Goal: Task Accomplishment & Management: Manage account settings

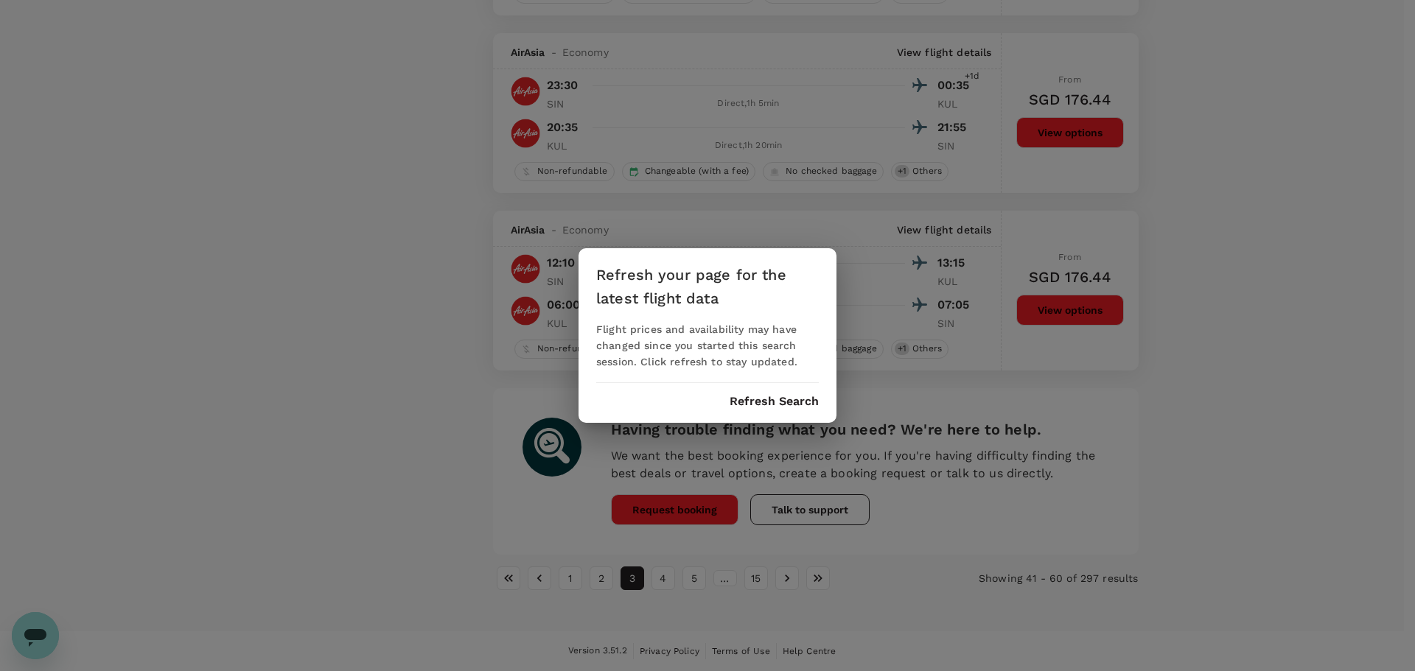
click at [770, 405] on button "Refresh Search" at bounding box center [773, 401] width 89 height 13
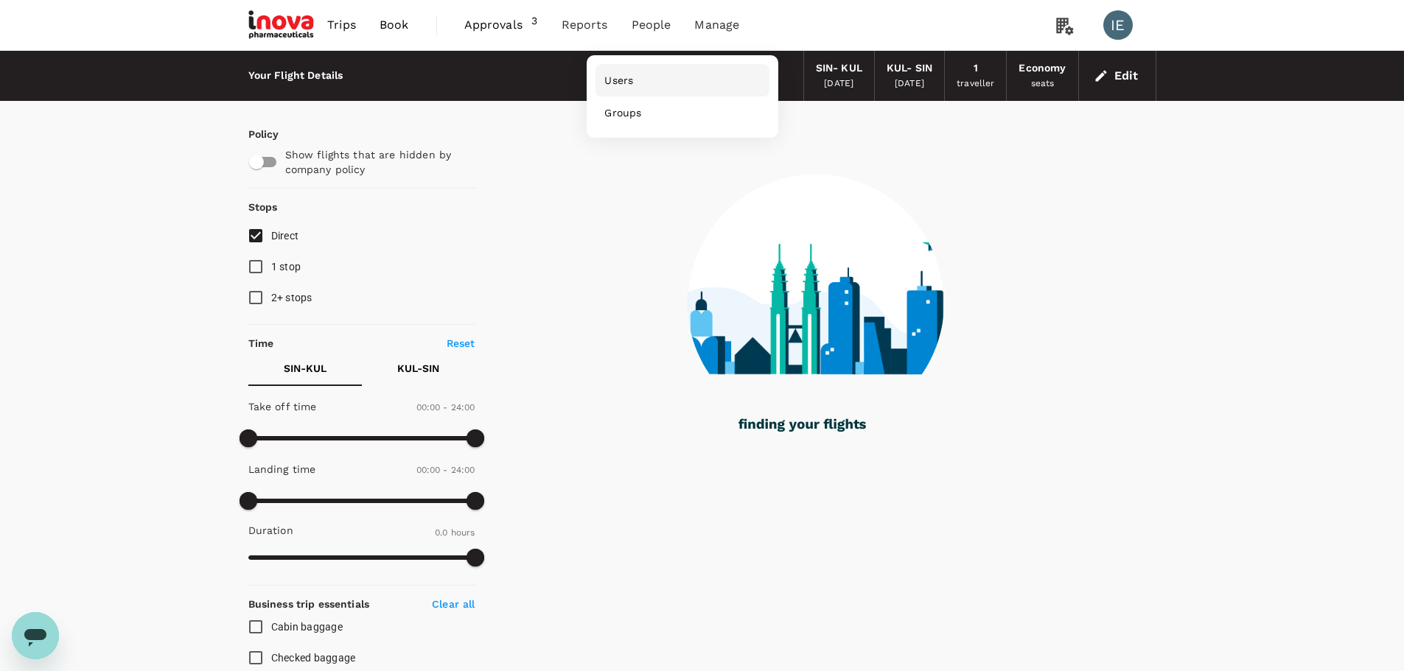
click at [621, 79] on span "Users" at bounding box center [618, 80] width 29 height 15
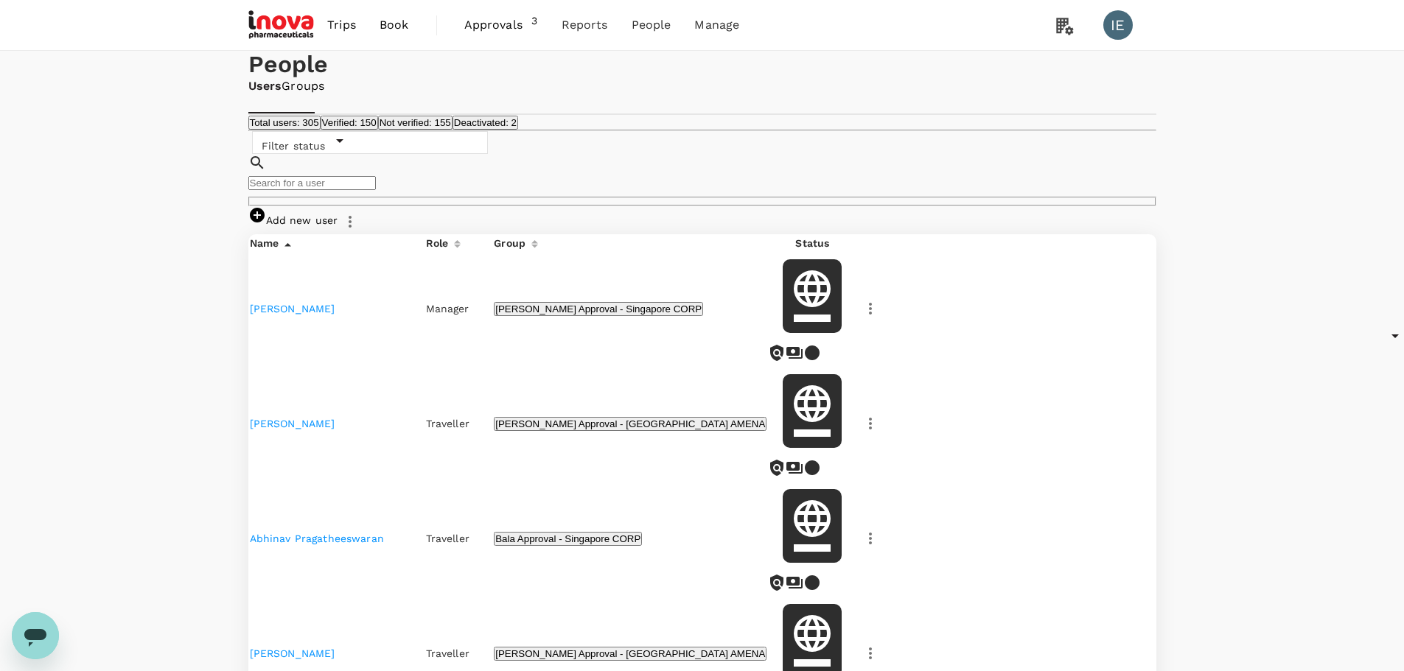
click at [349, 190] on input "text" at bounding box center [311, 183] width 127 height 14
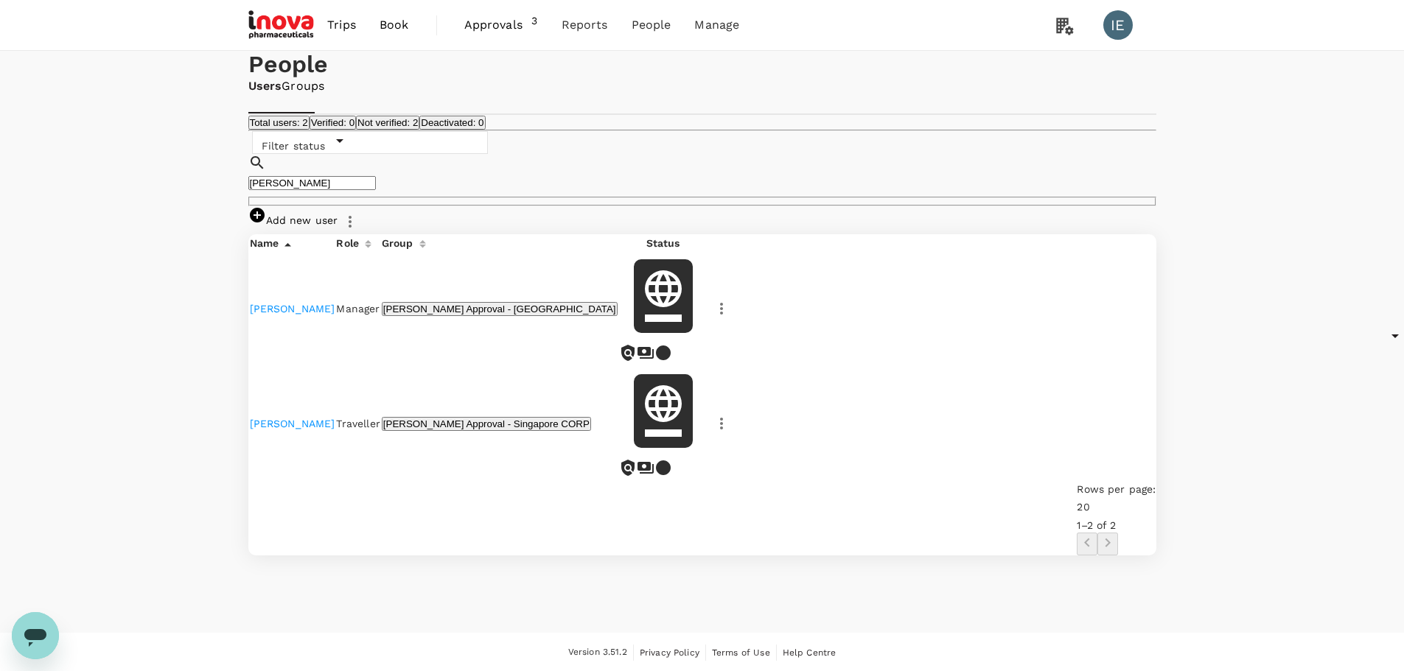
type input "[PERSON_NAME]"
click at [280, 430] on link "[PERSON_NAME]" at bounding box center [292, 424] width 85 height 12
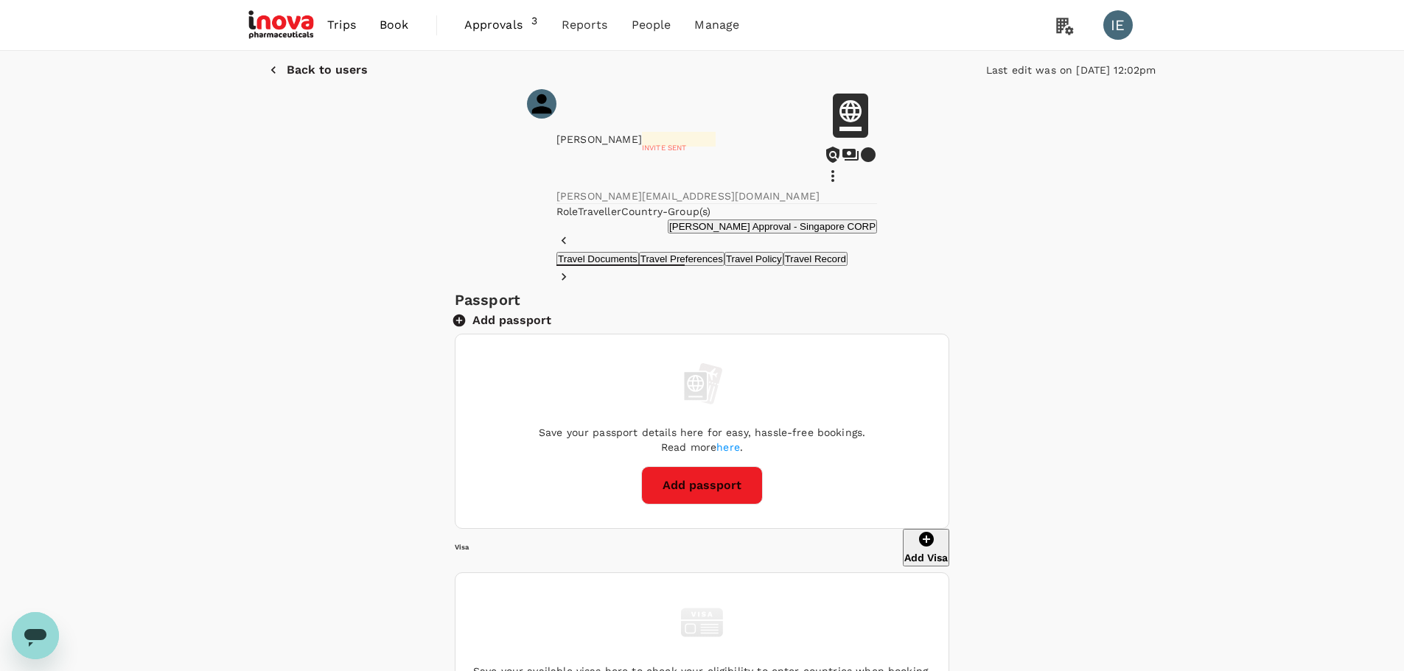
click at [719, 505] on button "Add passport" at bounding box center [702, 485] width 122 height 38
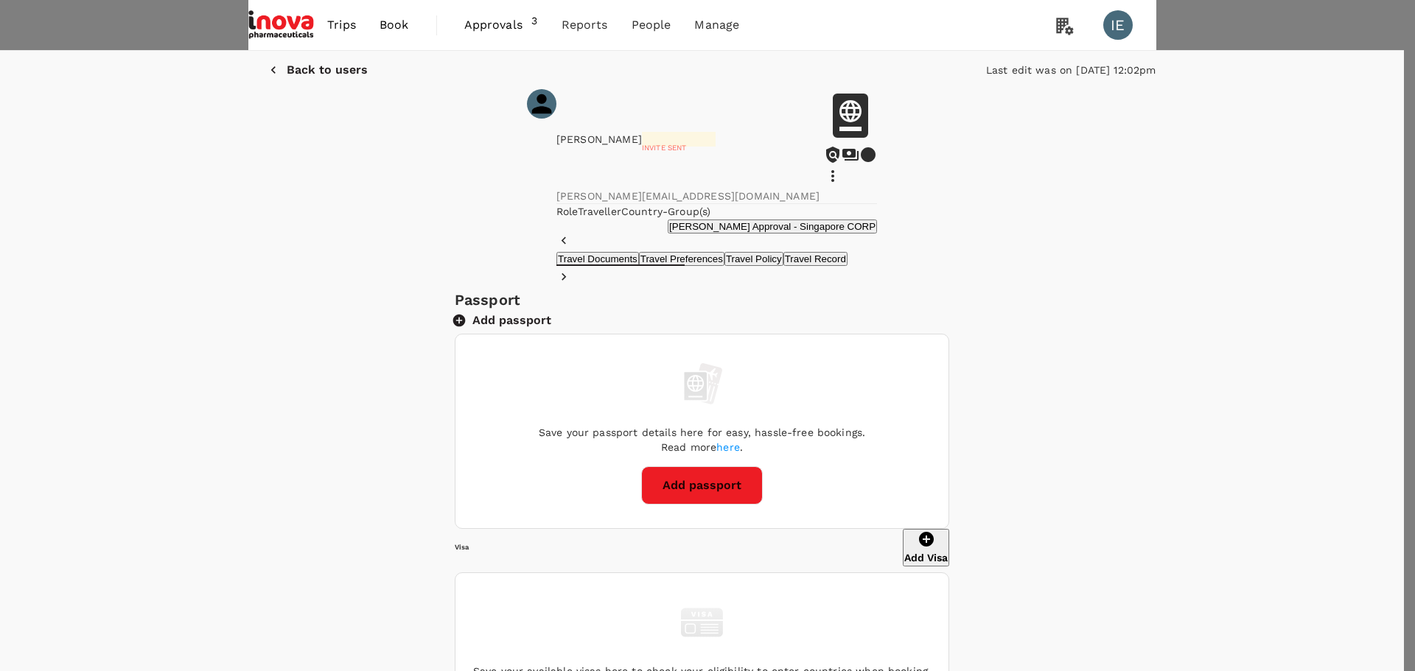
type input "K2389439P"
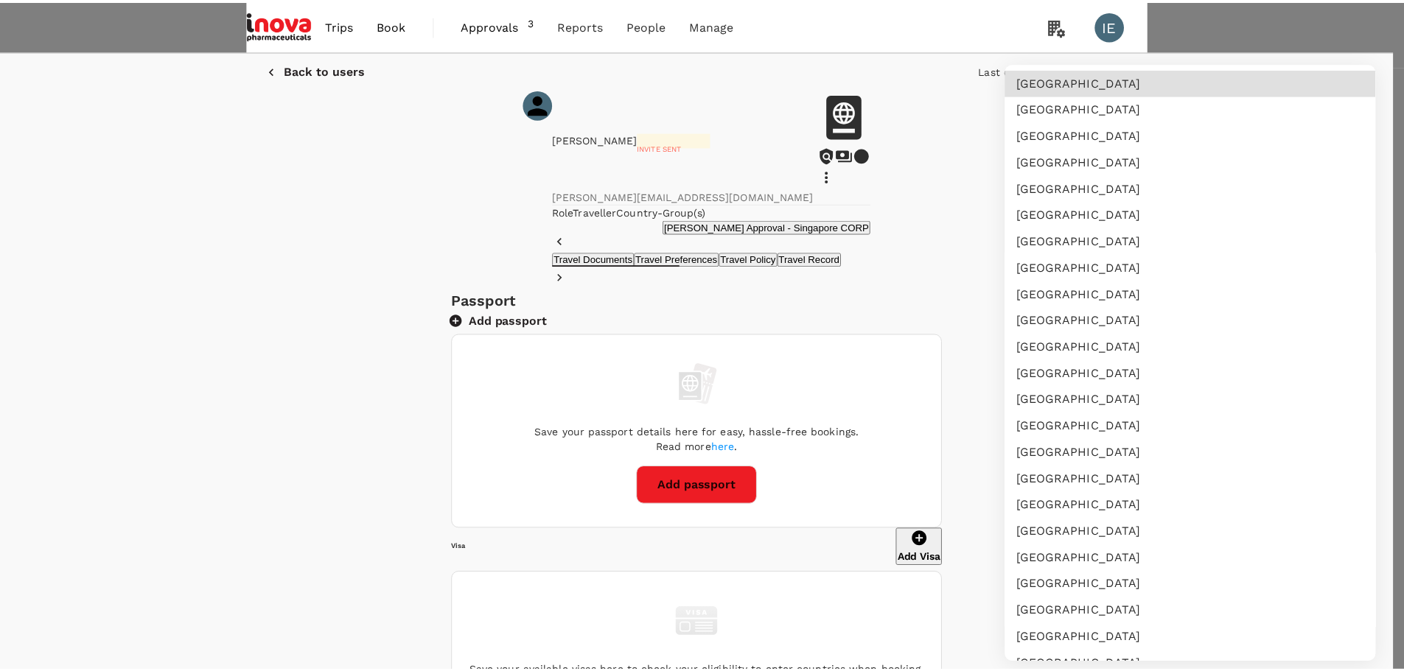
scroll to position [3618, 0]
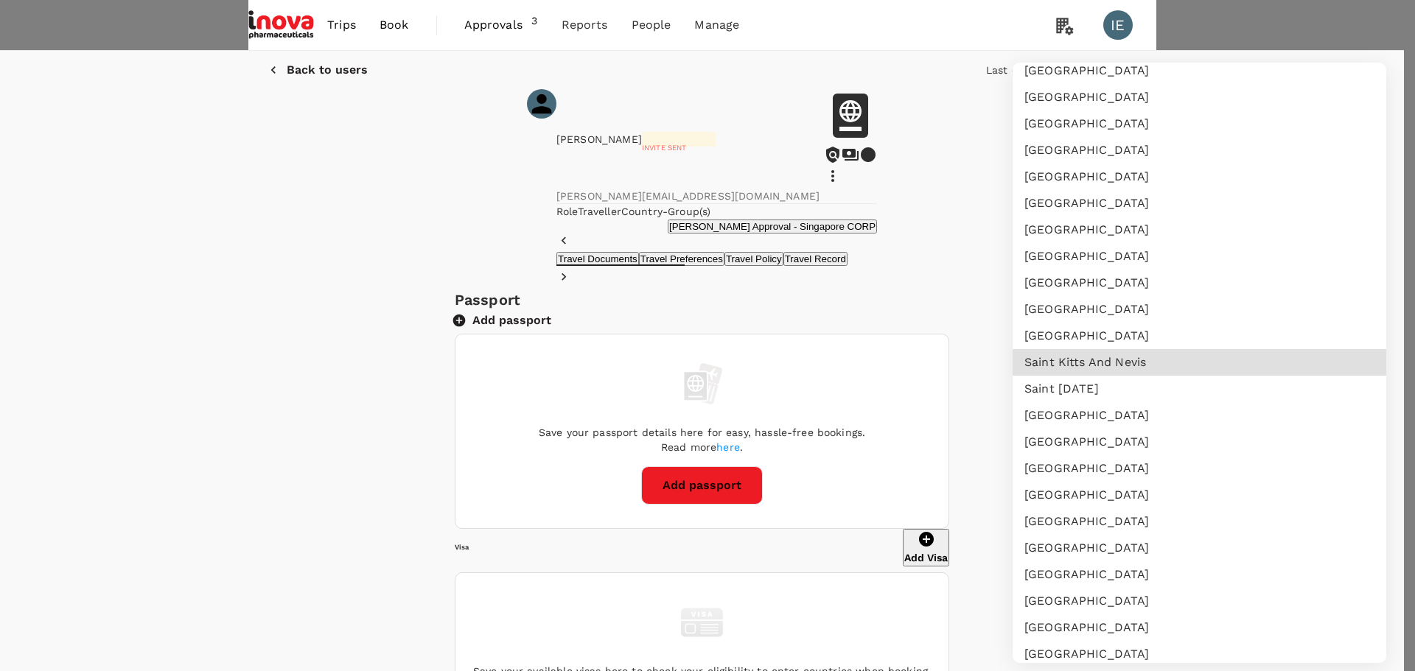
click at [1070, 635] on li "[GEOGRAPHIC_DATA]" at bounding box center [1199, 627] width 374 height 27
type input "SG"
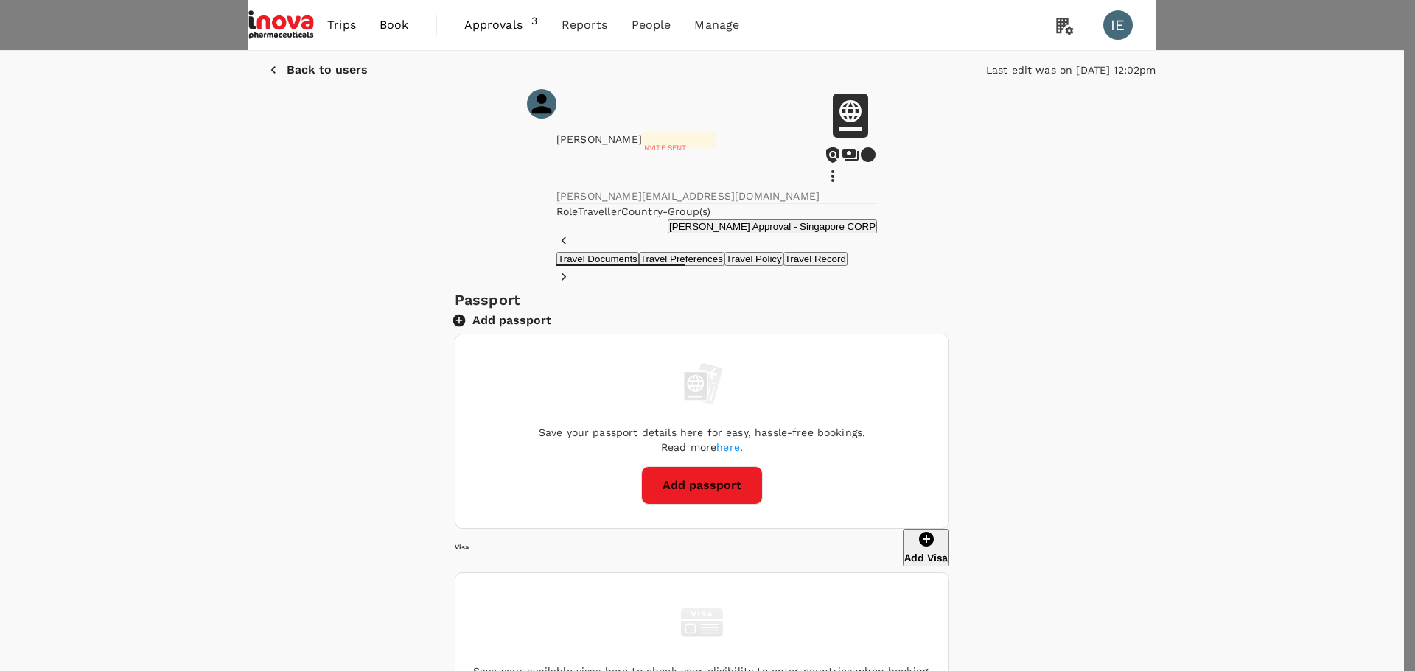
type input "[DATE]"
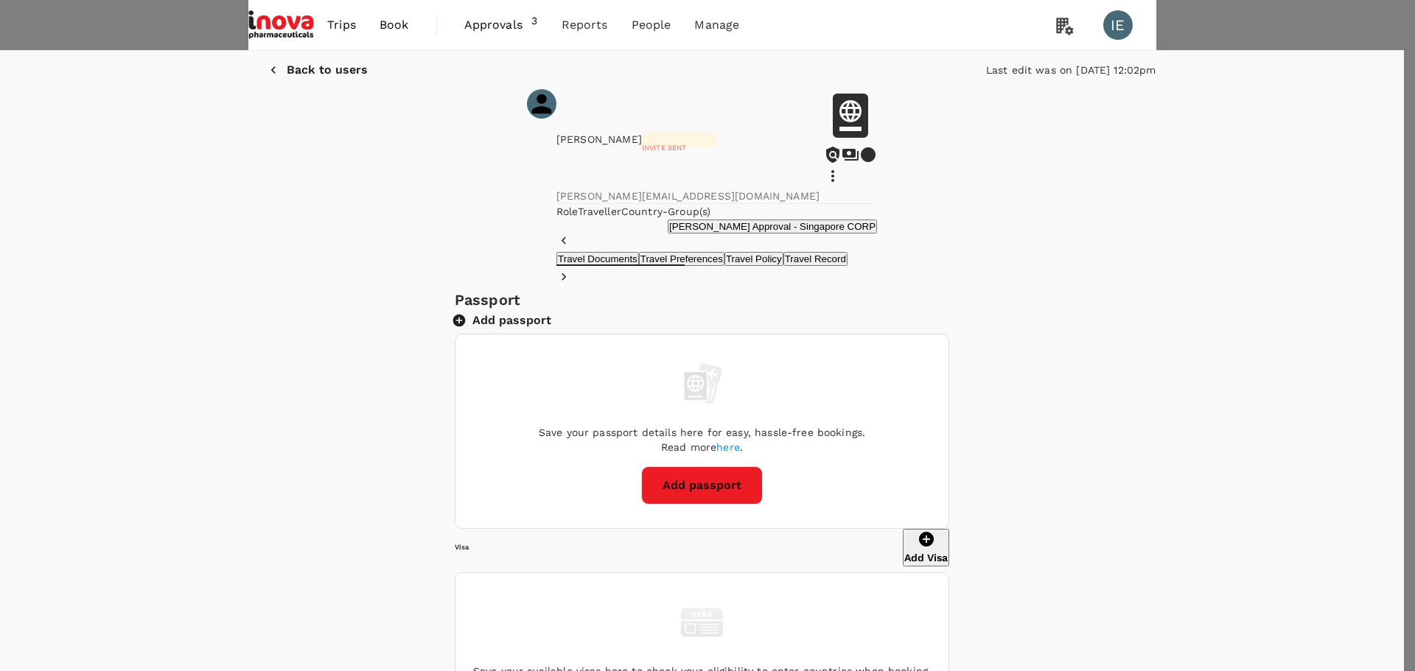
type input "Eng [PERSON_NAME]"
type input "Lim"
radio input "true"
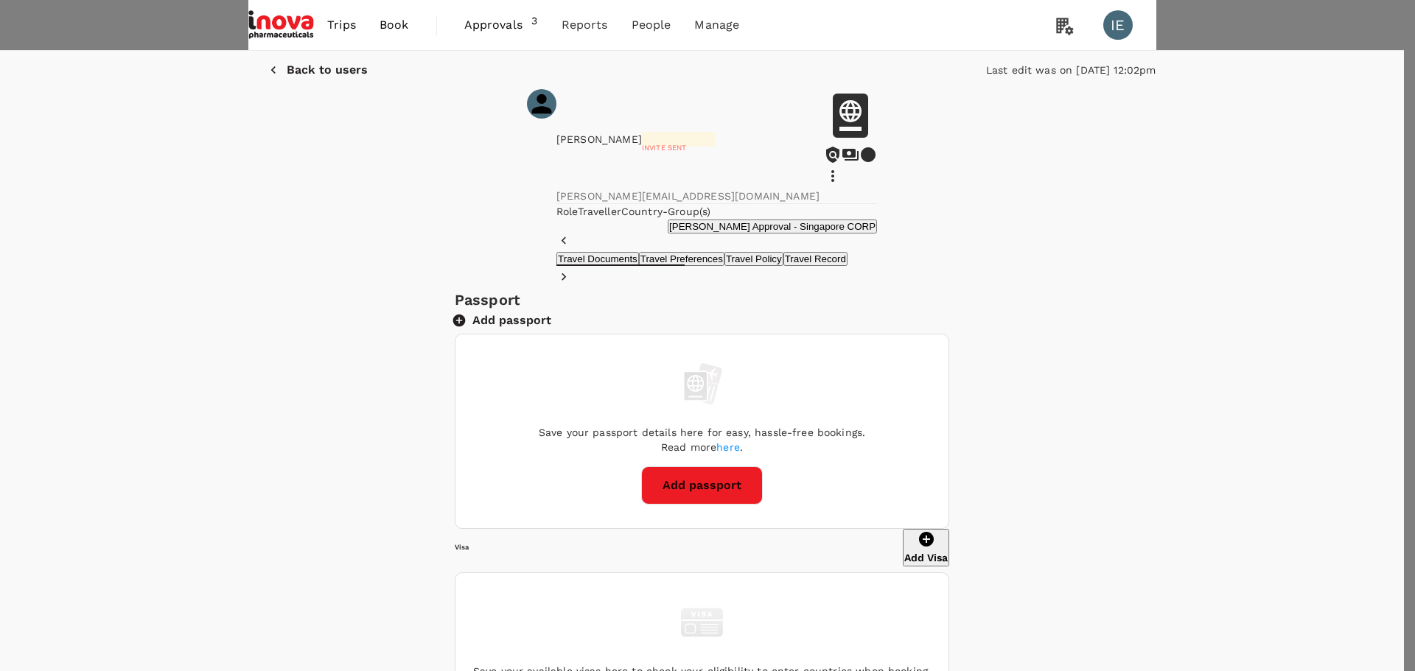
type input "[DATE]"
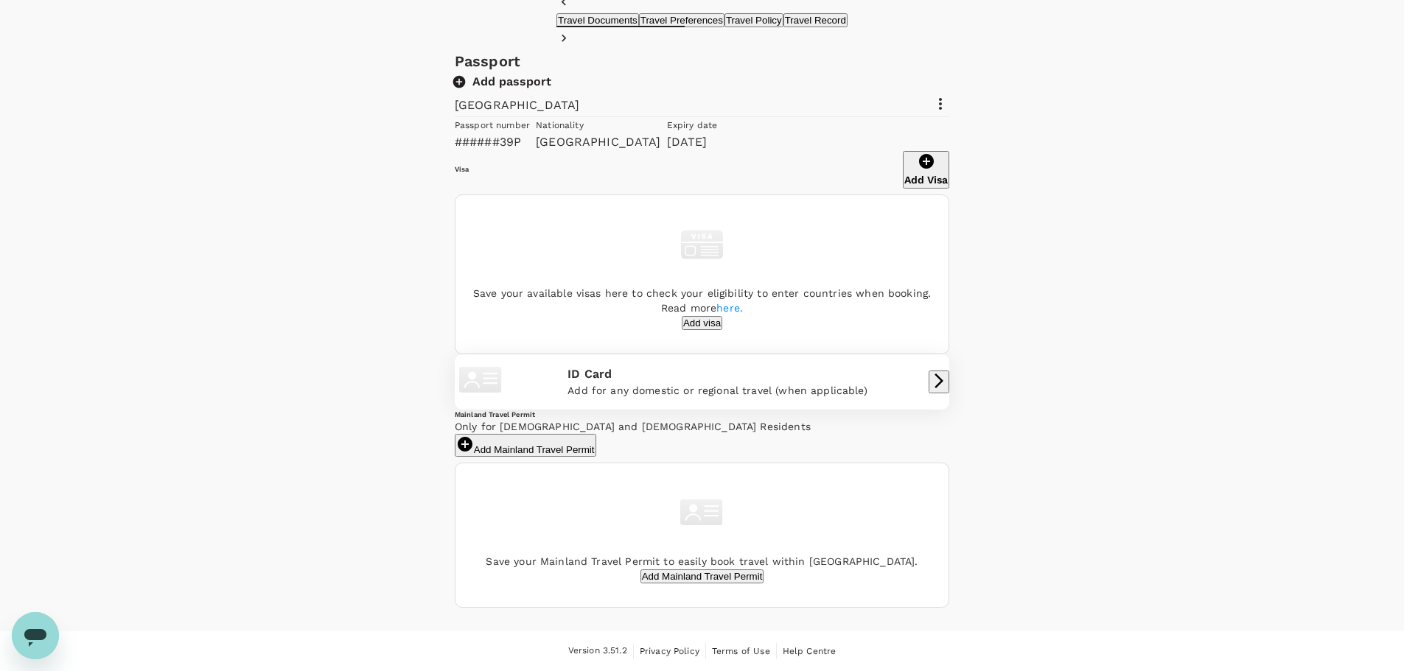
scroll to position [0, 0]
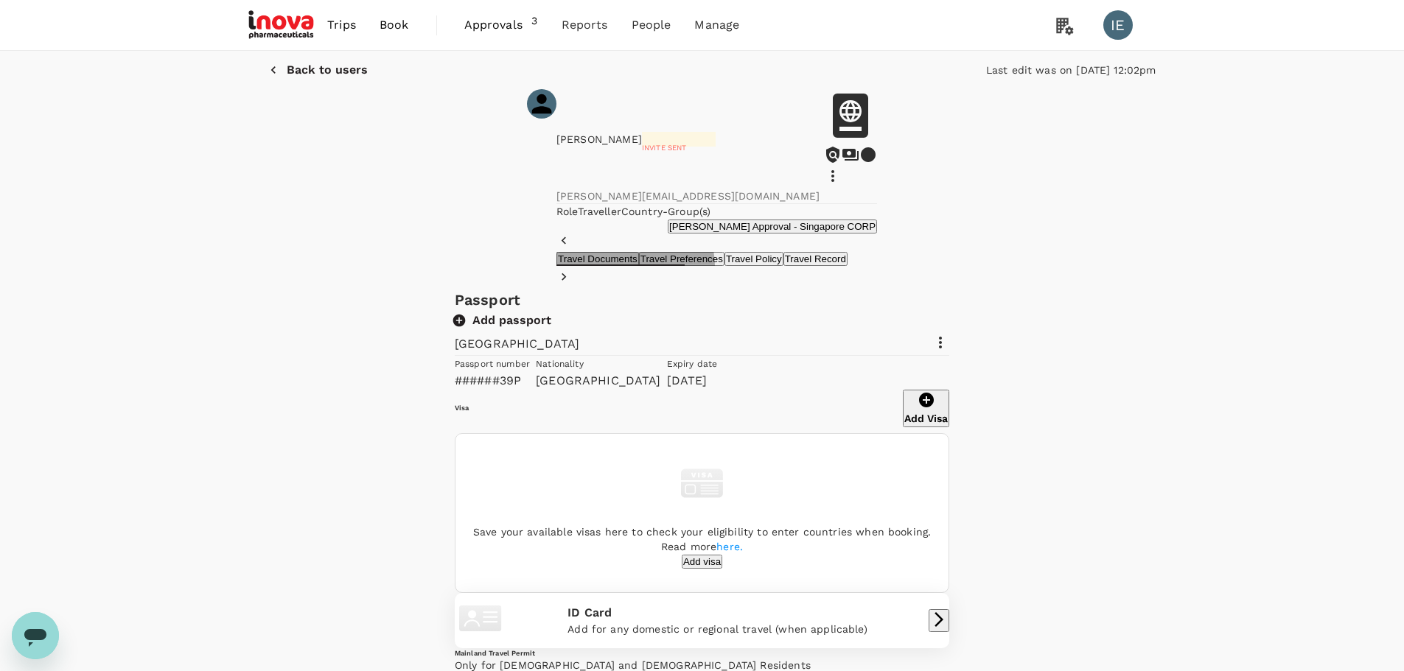
click at [639, 266] on button "Travel Preferences" at bounding box center [681, 259] width 85 height 14
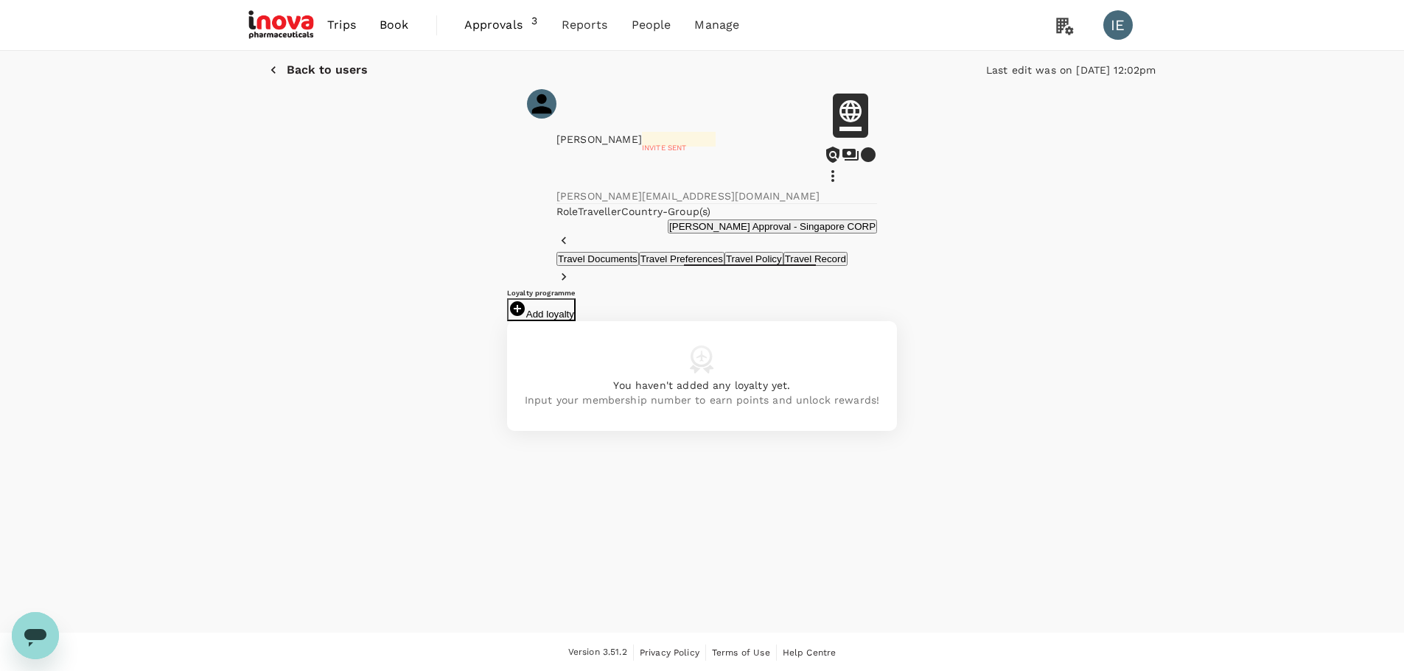
click at [575, 321] on button "Add loyalty" at bounding box center [541, 309] width 69 height 23
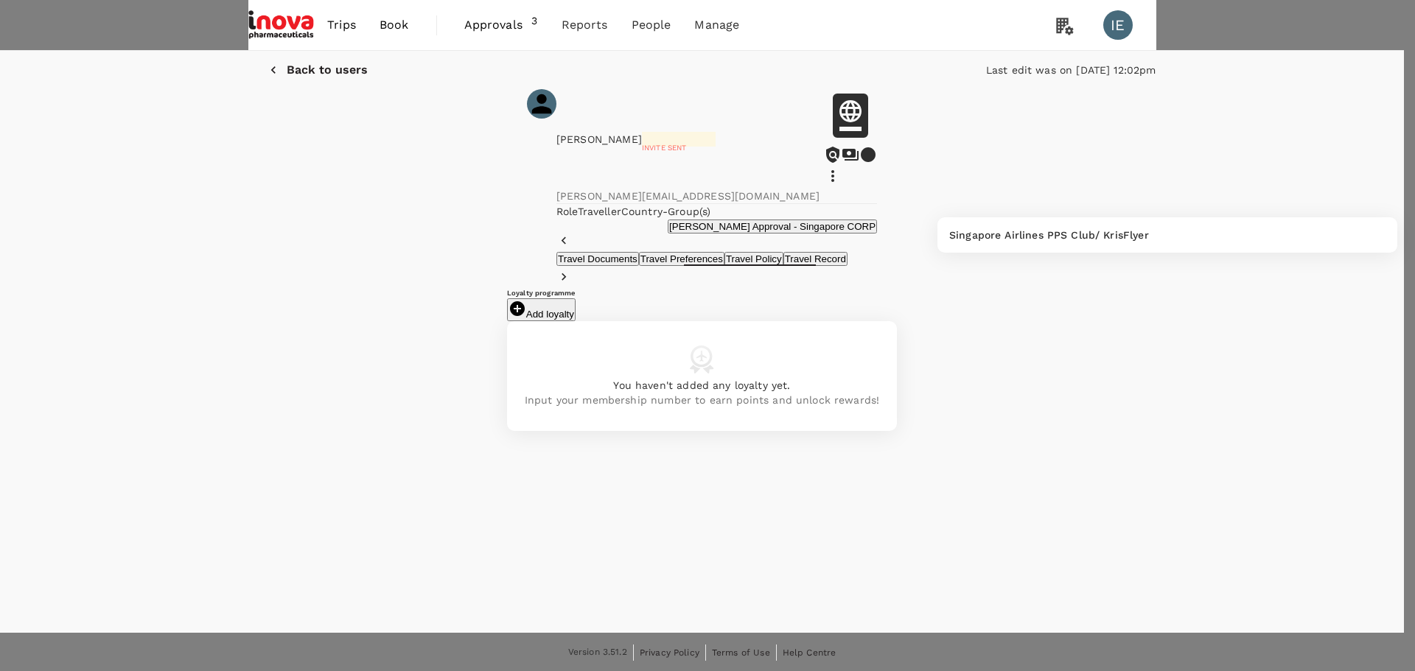
type input "k"
click at [998, 232] on p "Singapore Airlines PPS Club/ KrisFlyer" at bounding box center [1049, 235] width 200 height 15
type input "Singapore Airlines PPS Club/ KrisFlyer"
paste input "8127773127"
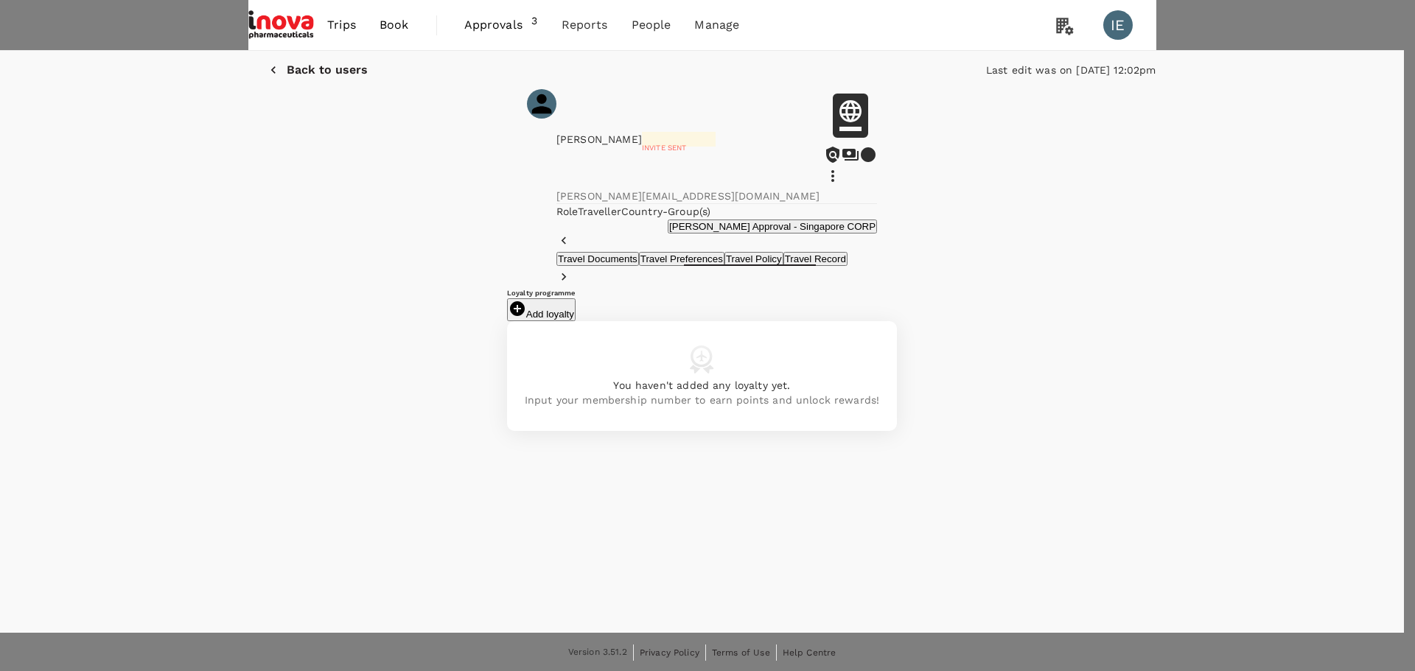
type input "8127773127"
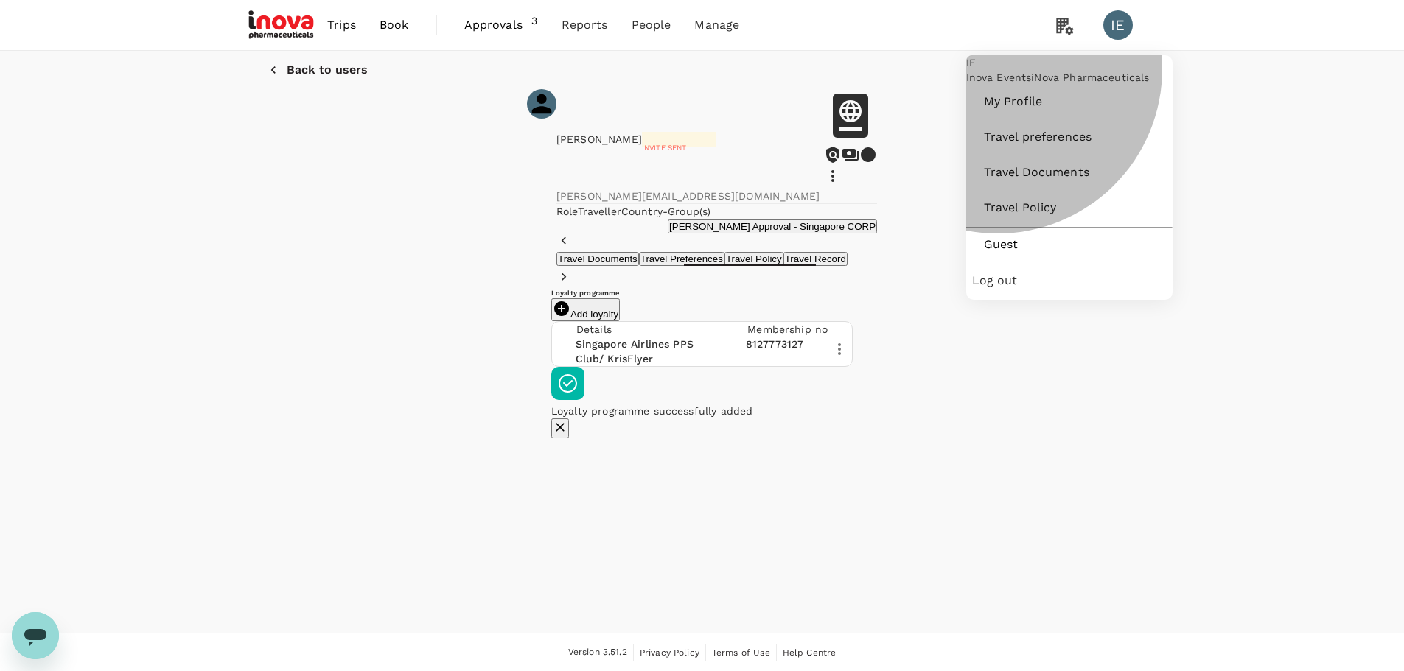
click at [1003, 290] on span "Log out" at bounding box center [1069, 281] width 195 height 18
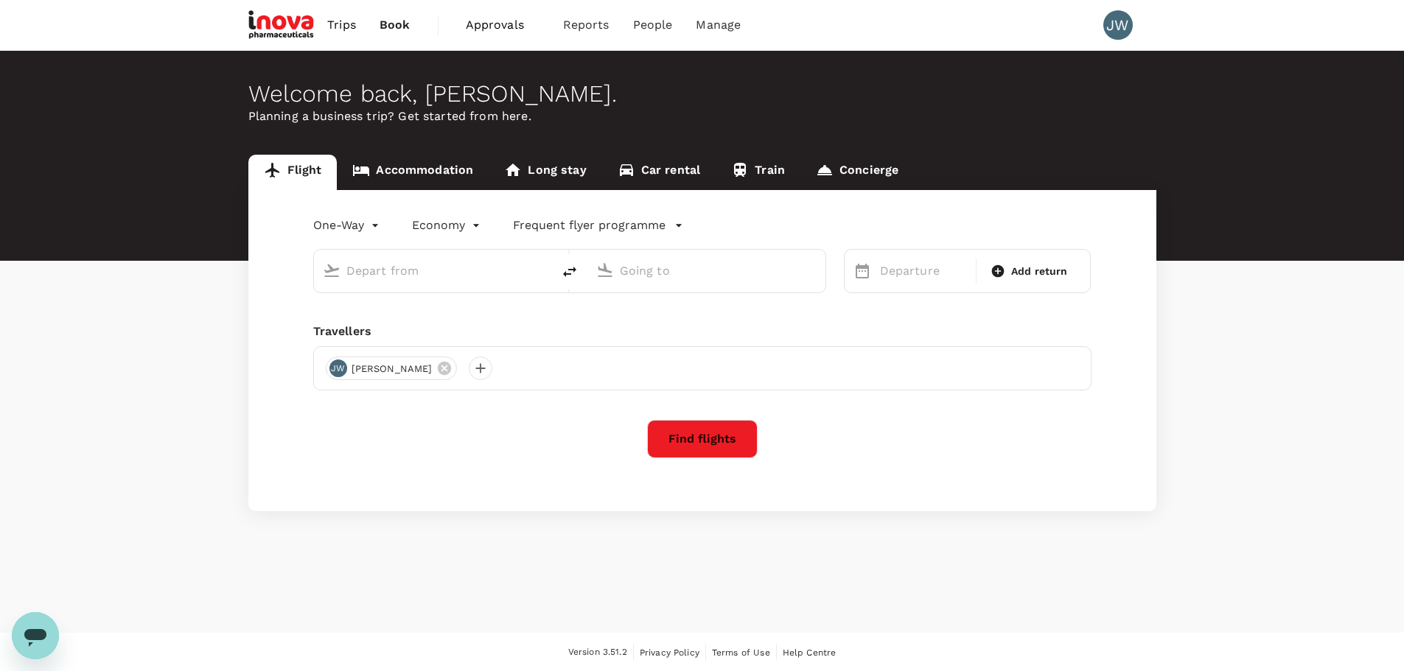
type input "roundtrip"
type input "Singapore Changi (SIN)"
type input "Suvarnabhumi Intl (BKK)"
